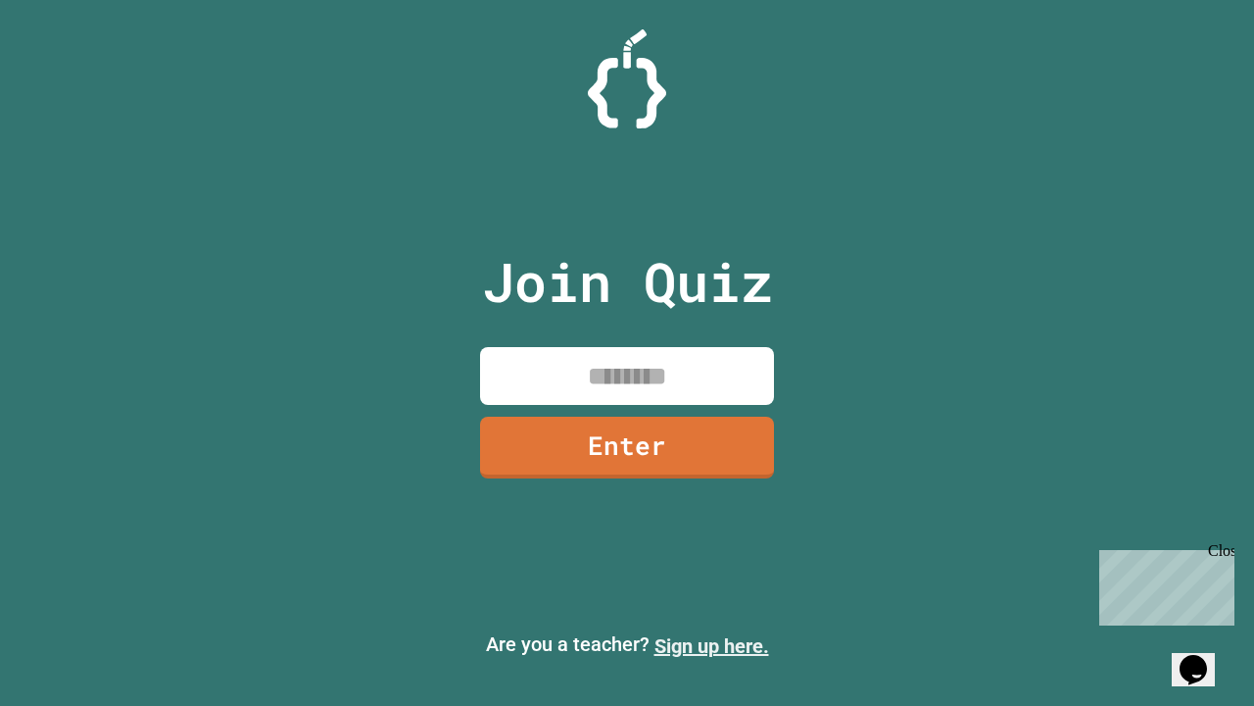
click at [711, 646] on link "Sign up here." at bounding box center [712, 646] width 115 height 24
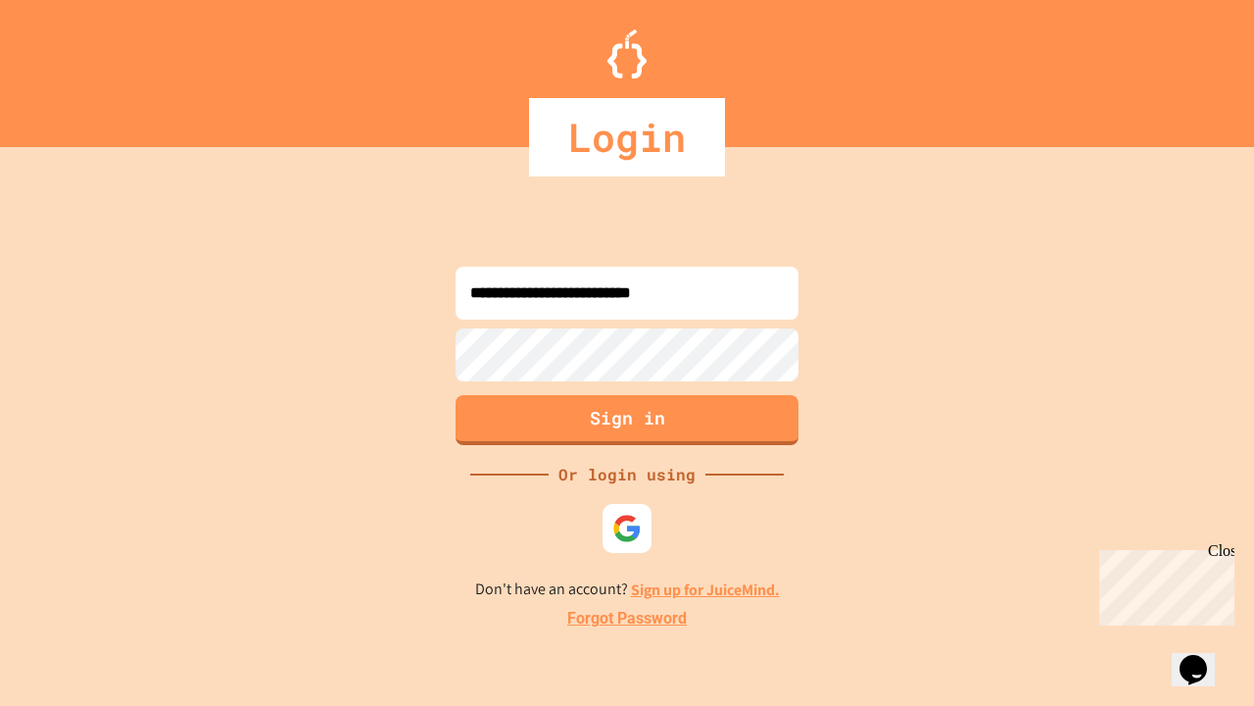
type input "**********"
